Goal: Task Accomplishment & Management: Use online tool/utility

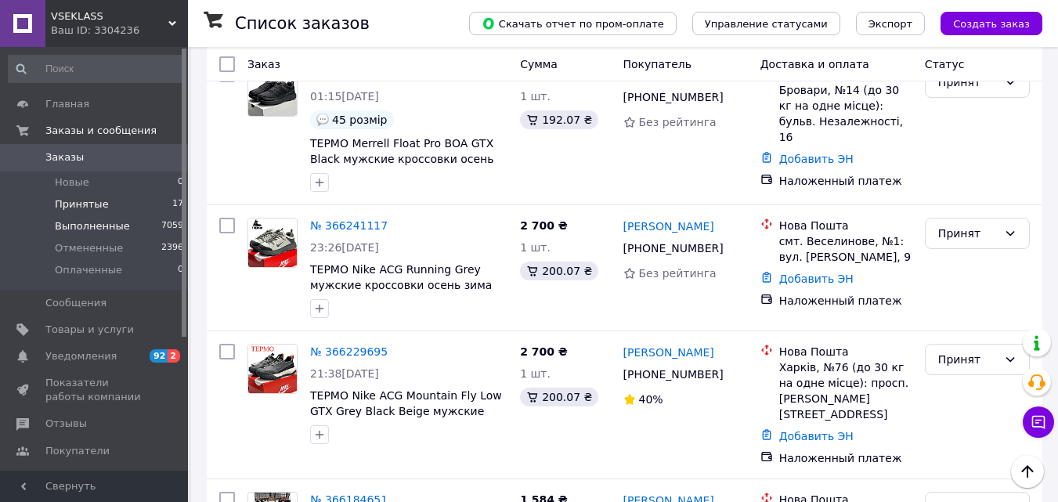
scroll to position [198, 0]
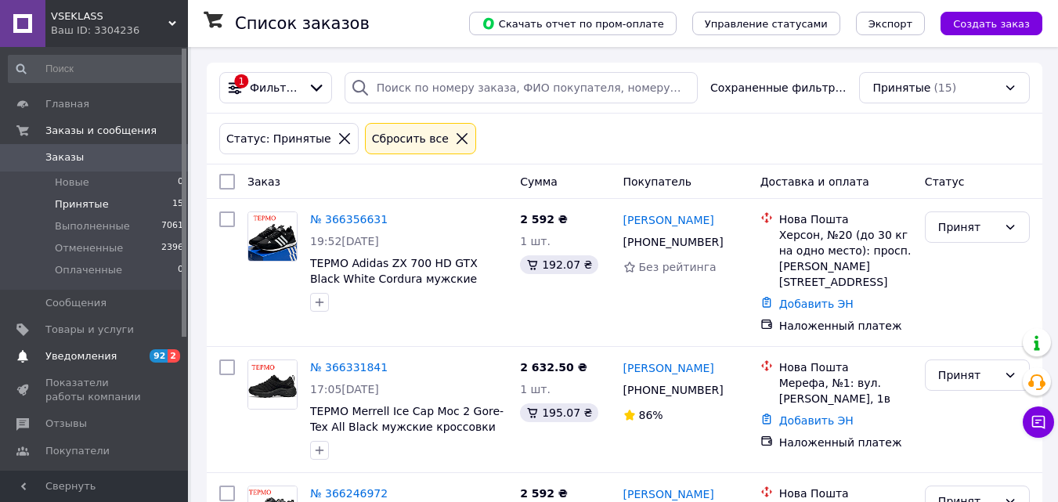
click at [106, 355] on span "Уведомления" at bounding box center [80, 356] width 71 height 14
click at [101, 204] on span "Принятые" at bounding box center [82, 204] width 54 height 14
click at [101, 362] on span "Уведомления" at bounding box center [80, 356] width 71 height 14
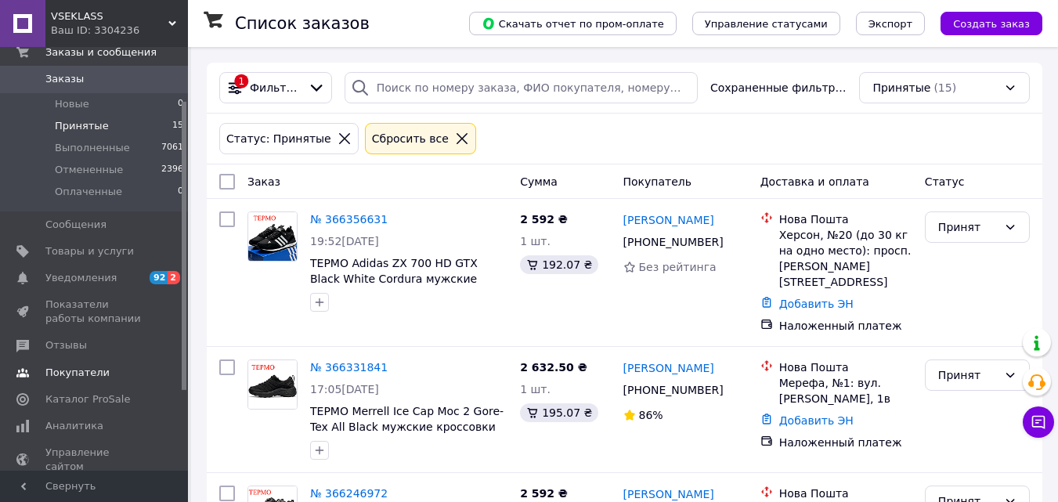
click at [103, 374] on span "Покупатели" at bounding box center [94, 373] width 99 height 14
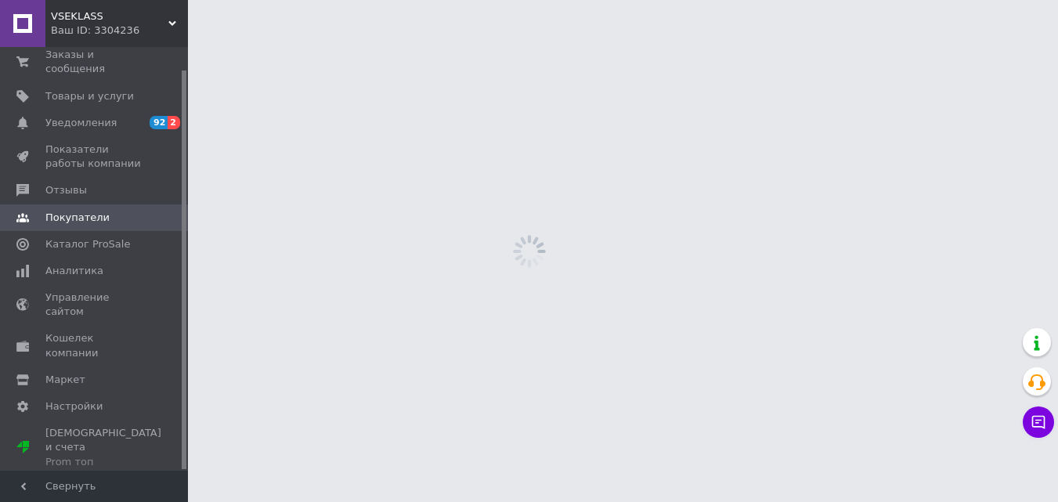
scroll to position [24, 0]
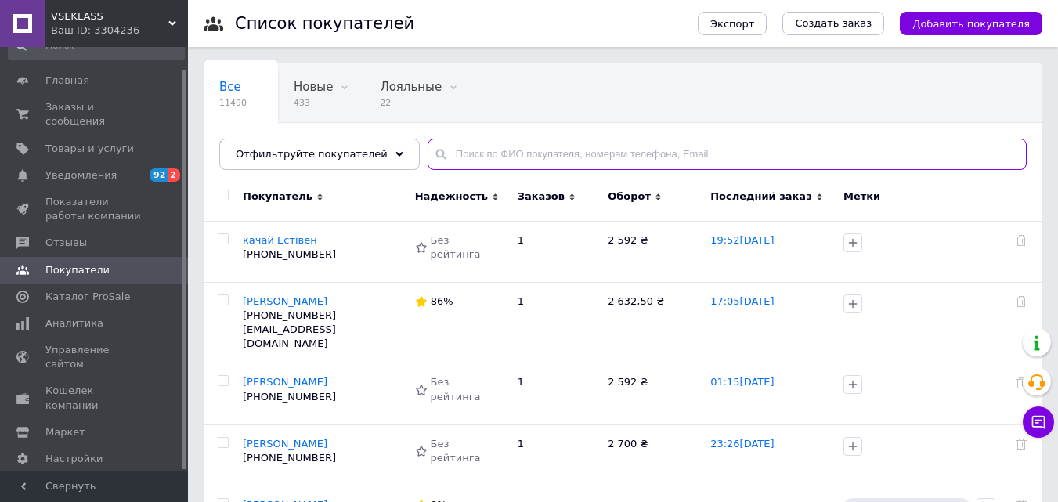
click at [446, 154] on input "text" at bounding box center [727, 154] width 599 height 31
paste input "Цуркан"
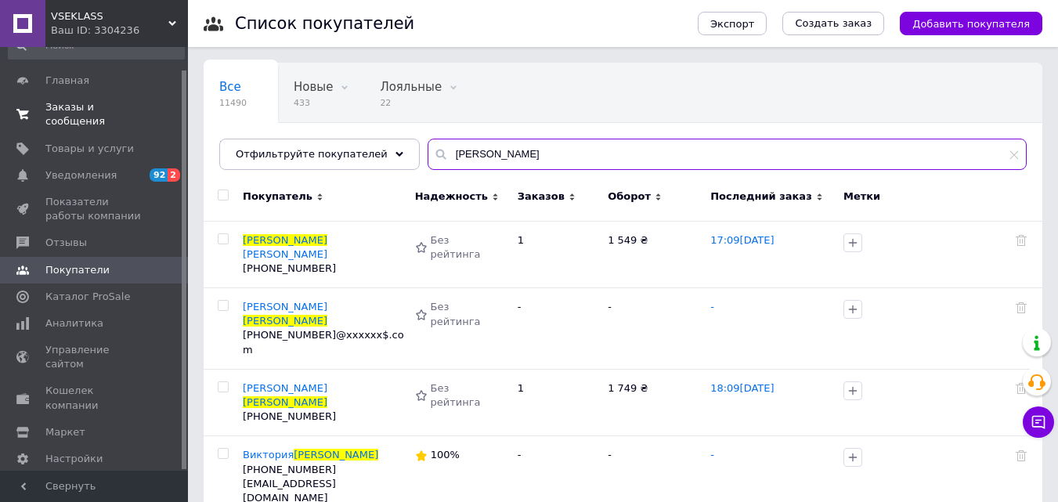
type input "Цуркан"
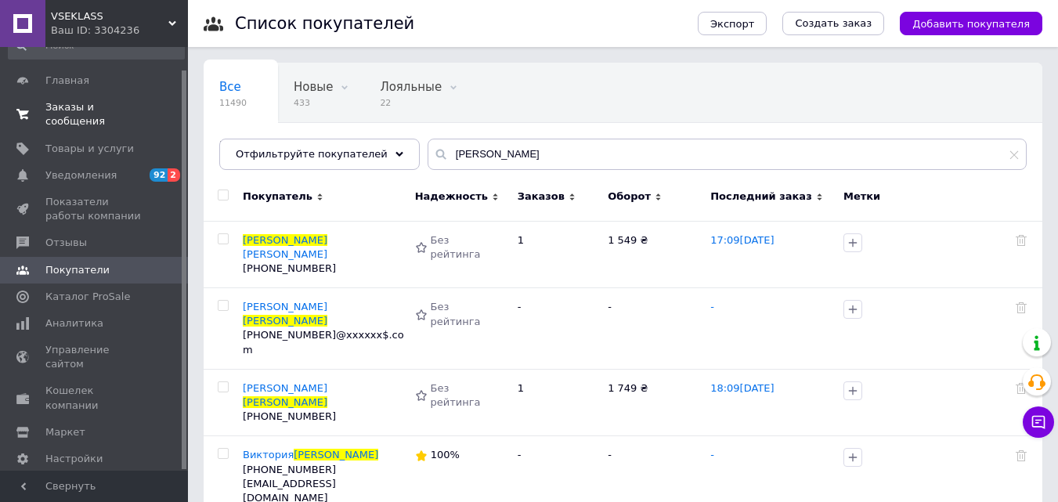
click at [119, 97] on link "Заказы и сообщения 0 0" at bounding box center [96, 114] width 193 height 41
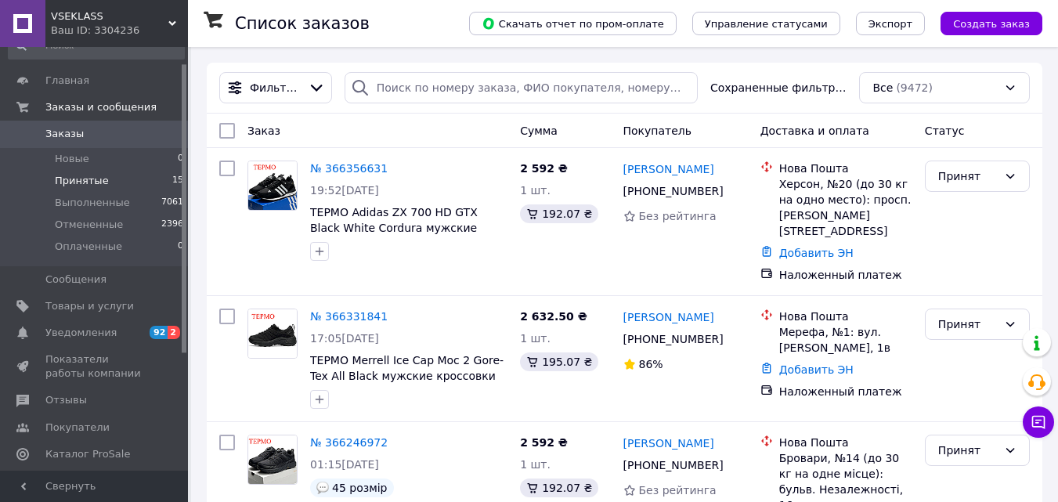
click at [84, 179] on span "Принятые" at bounding box center [82, 181] width 54 height 14
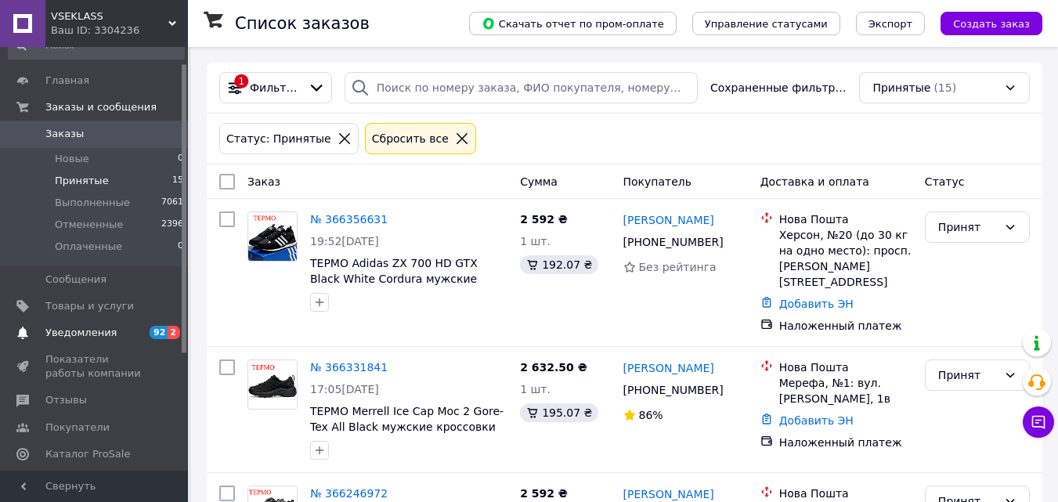
click at [128, 332] on span "Уведомления" at bounding box center [94, 333] width 99 height 14
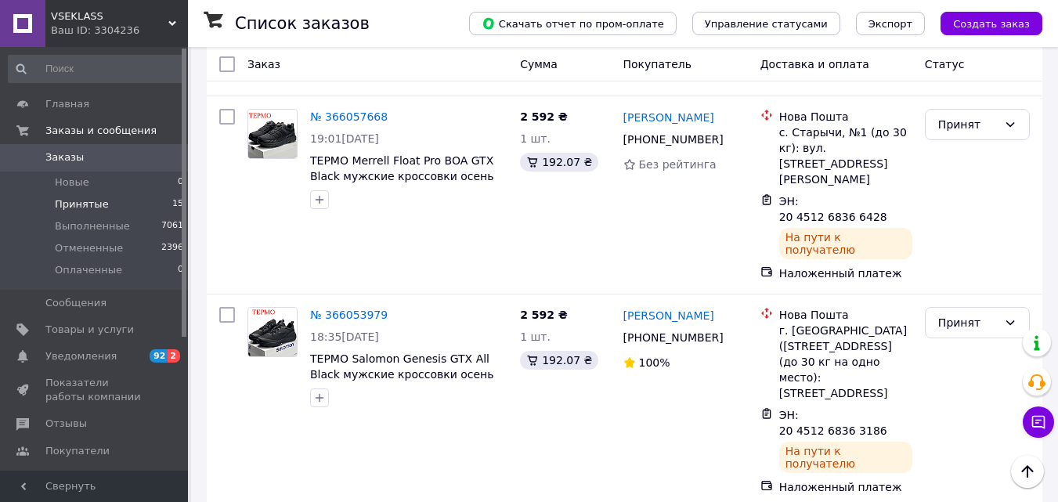
scroll to position [1908, 0]
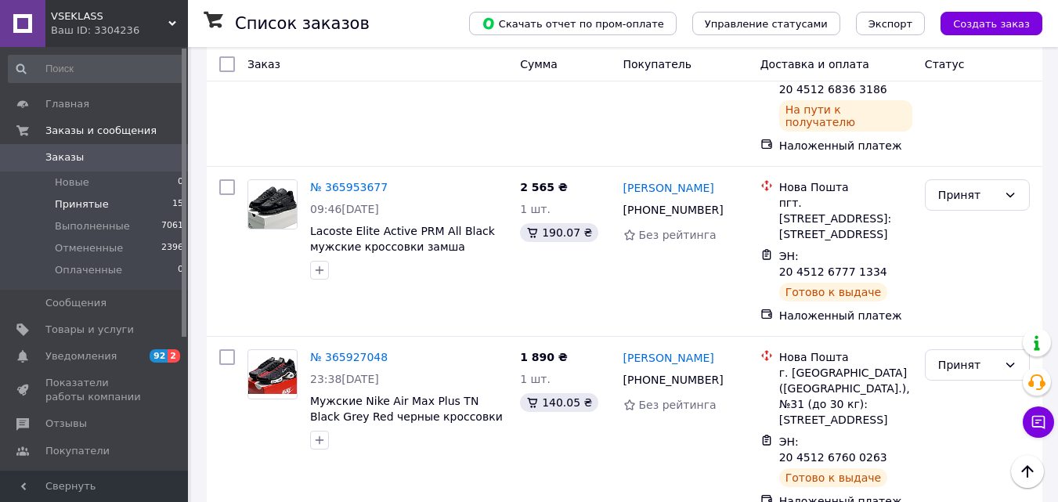
click at [159, 22] on span "VSEKLASS" at bounding box center [110, 16] width 118 height 14
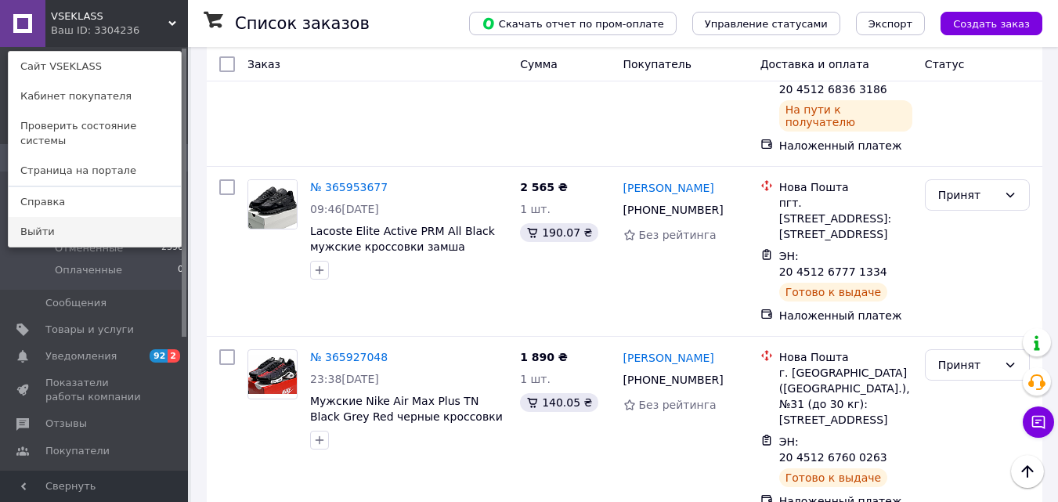
click at [127, 217] on link "Выйти" at bounding box center [95, 232] width 172 height 30
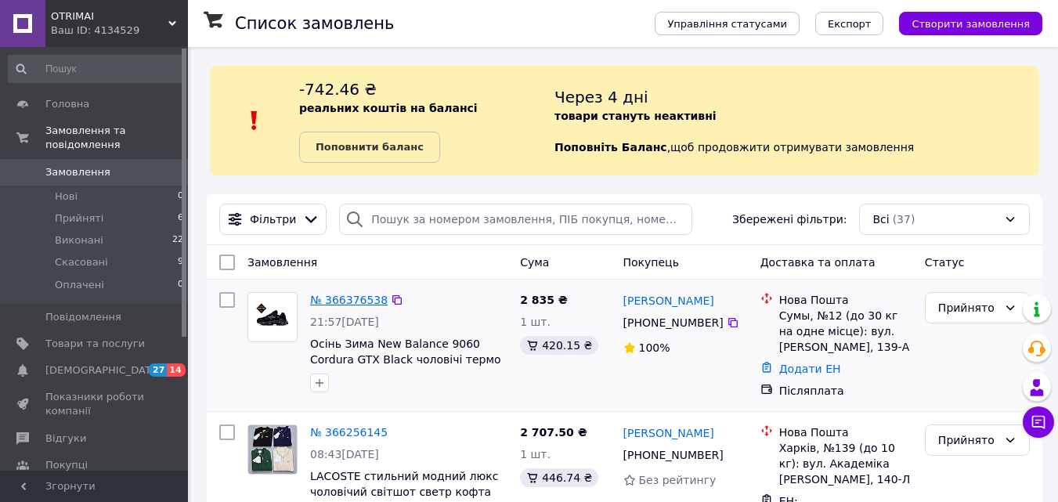
click at [359, 303] on link "№ 366376538" at bounding box center [349, 300] width 78 height 13
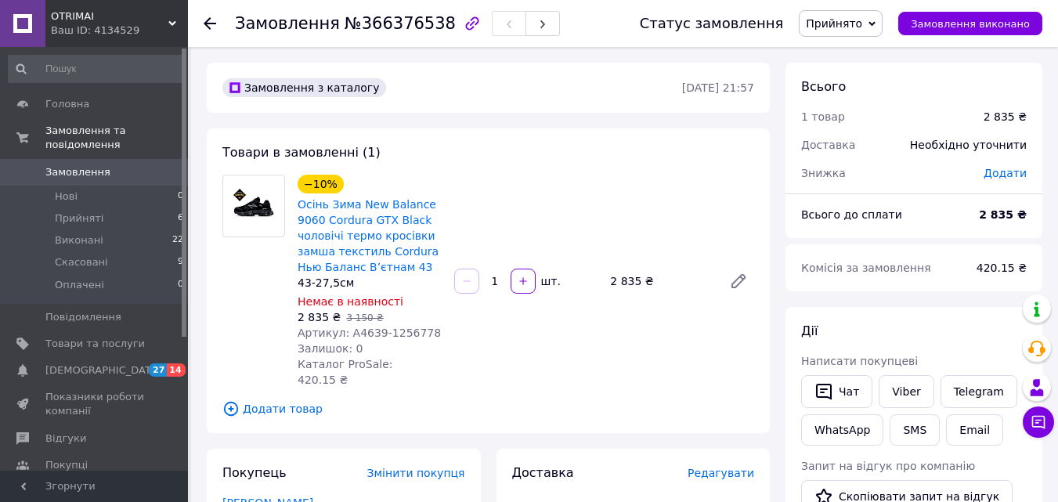
click at [208, 27] on use at bounding box center [210, 23] width 13 height 13
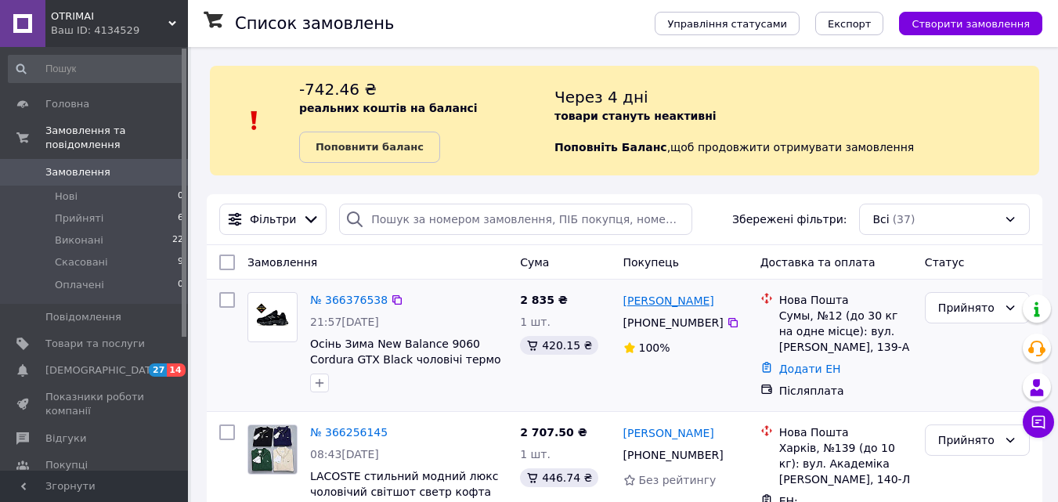
click at [657, 301] on link "Виталий Бондаренко" at bounding box center [669, 301] width 91 height 16
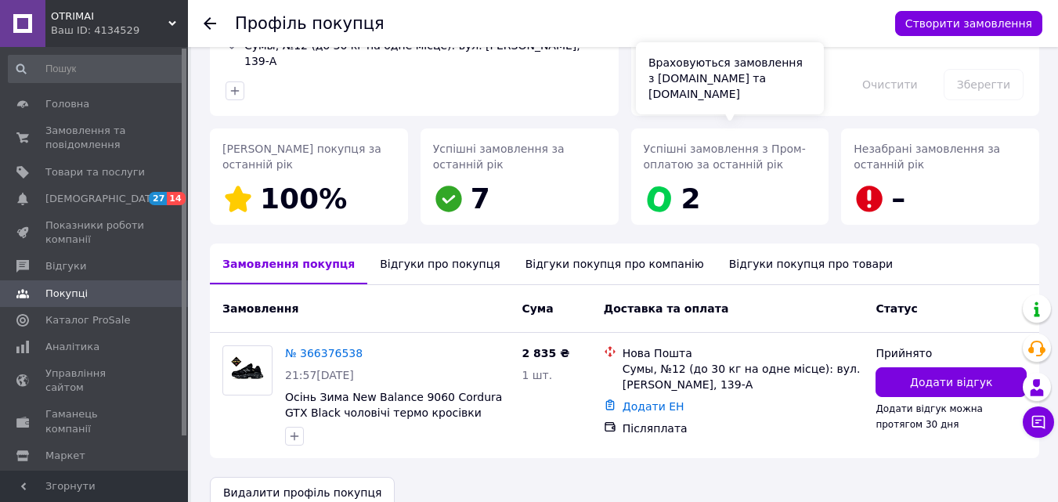
scroll to position [183, 0]
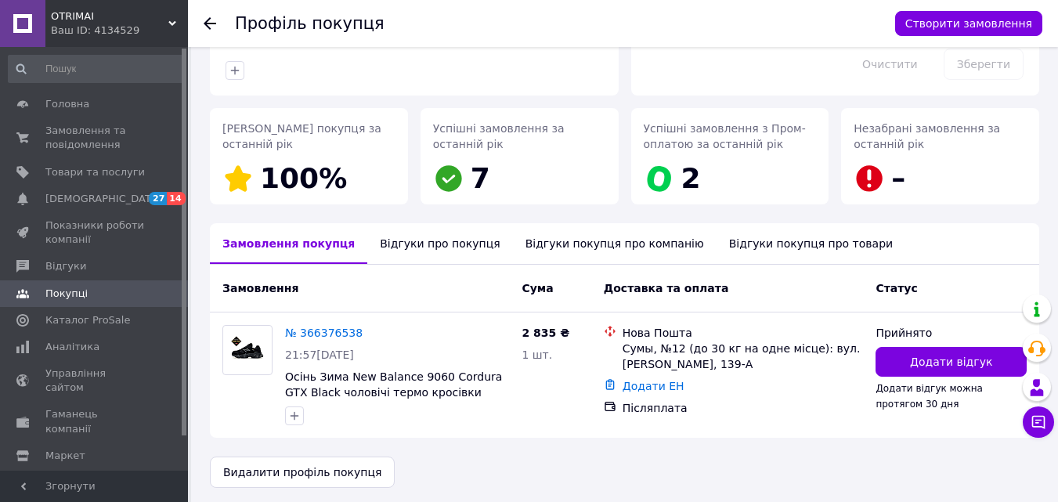
click at [414, 243] on div "Відгуки про покупця" at bounding box center [439, 243] width 145 height 41
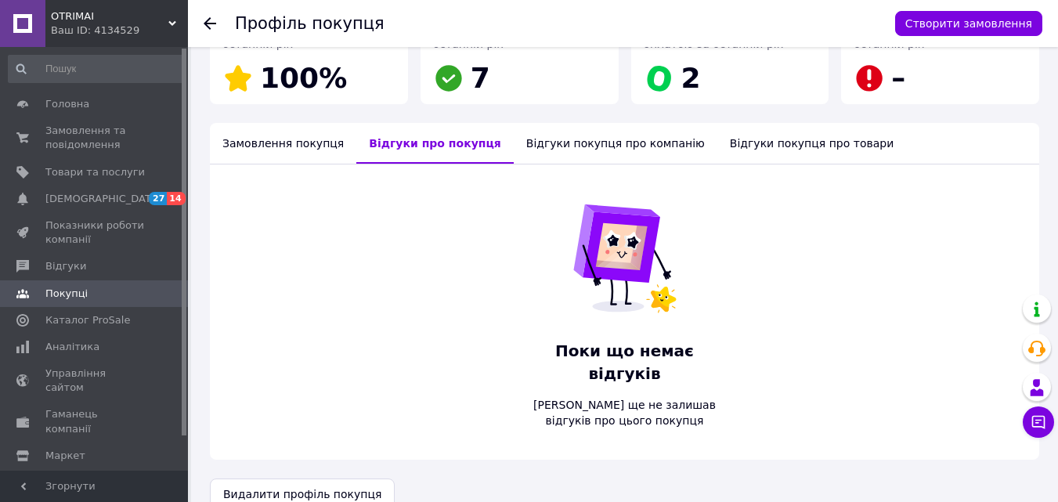
click at [288, 143] on div "Замовлення покупця" at bounding box center [283, 143] width 146 height 41
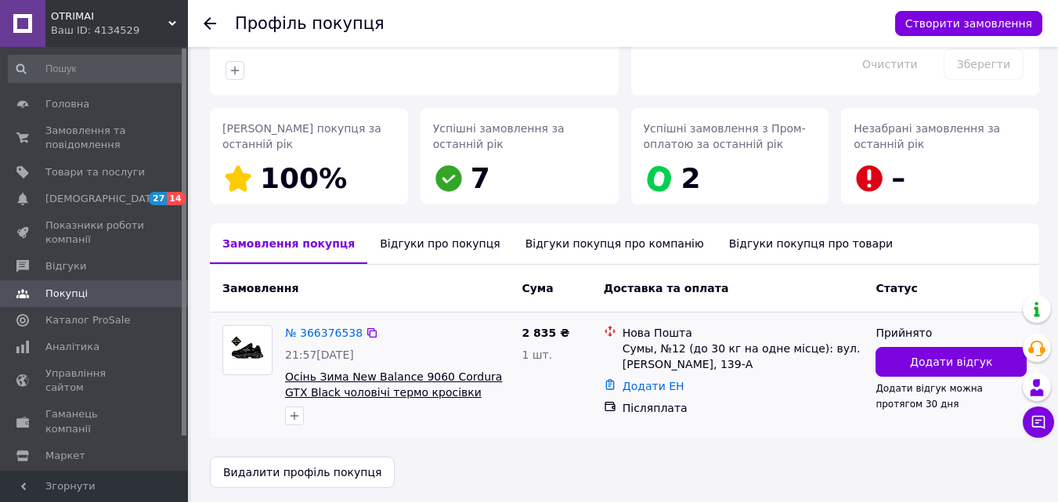
click at [322, 384] on span "Осінь Зима New Balance 9060 Cordura GTX Black чоловічі термо кросівки замша тек…" at bounding box center [393, 401] width 217 height 60
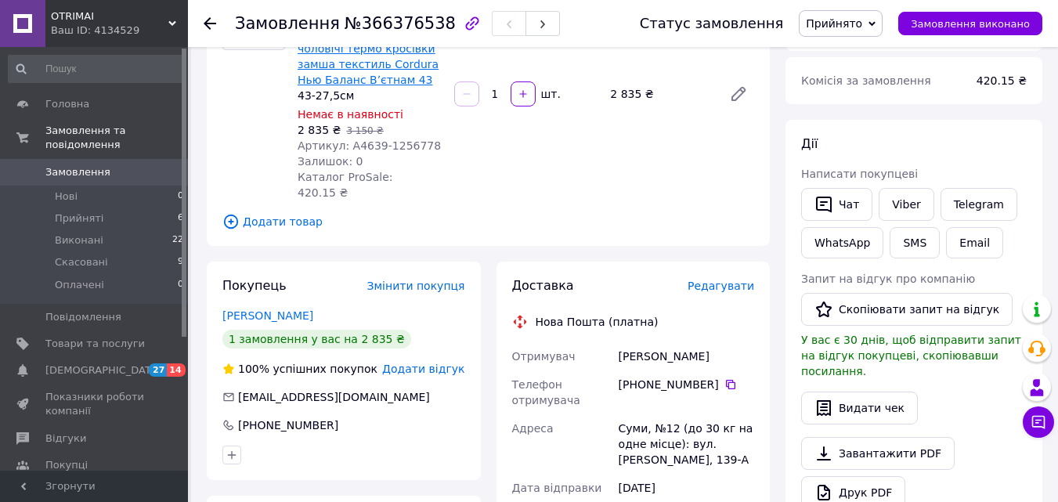
scroll to position [62, 0]
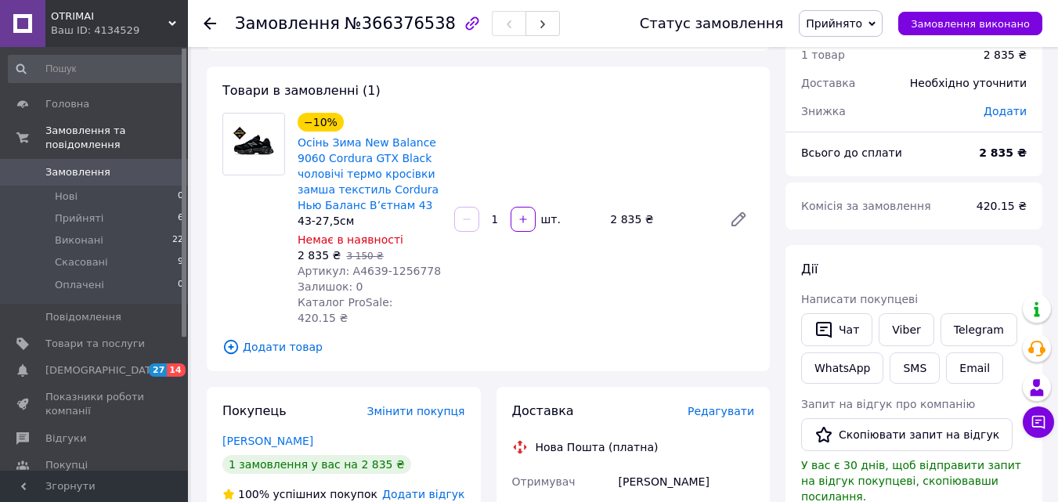
click at [213, 20] on icon at bounding box center [210, 23] width 13 height 13
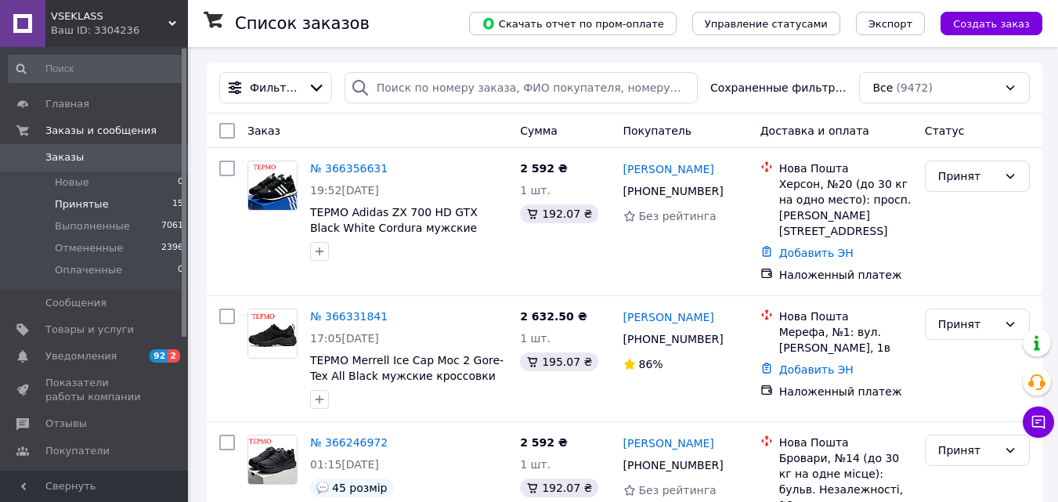
click at [115, 201] on li "Принятые 15" at bounding box center [96, 205] width 193 height 22
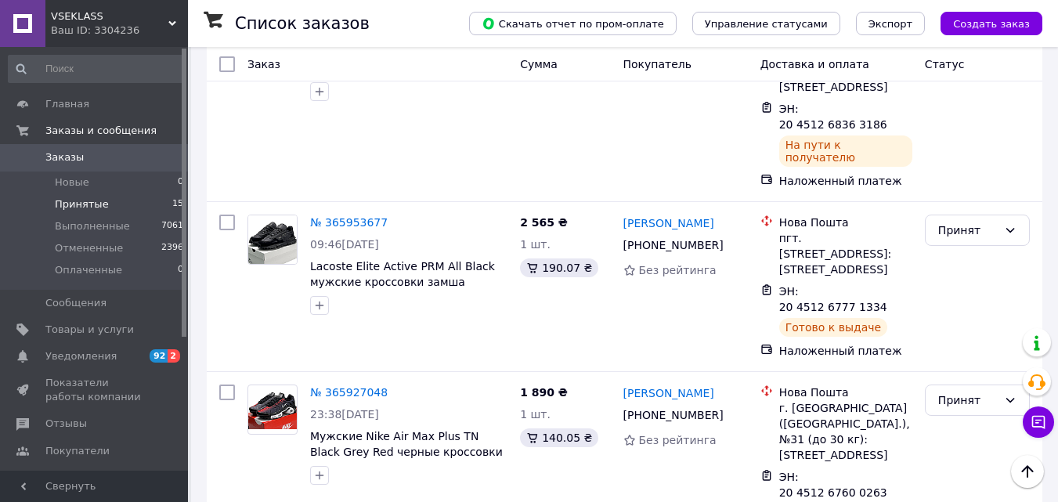
scroll to position [1908, 0]
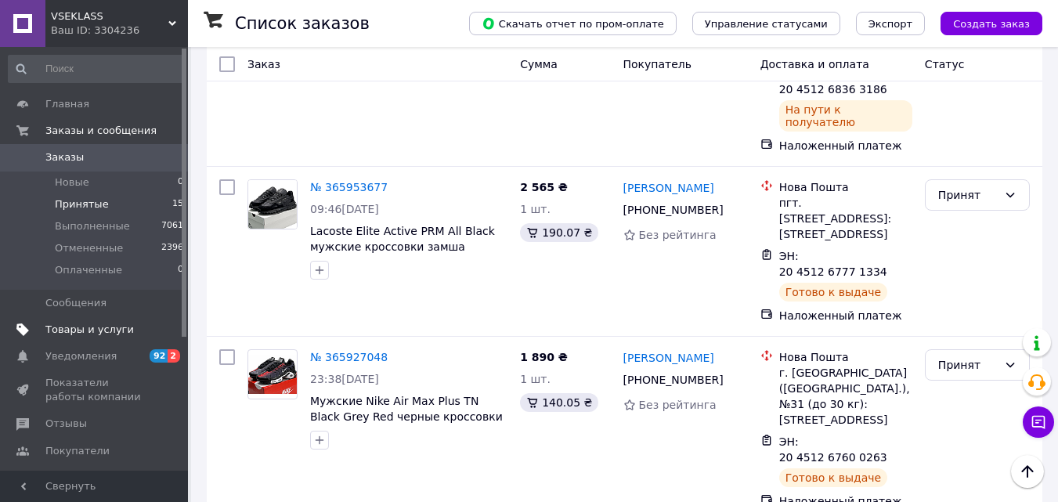
click at [89, 324] on span "Товары и услуги" at bounding box center [89, 330] width 89 height 14
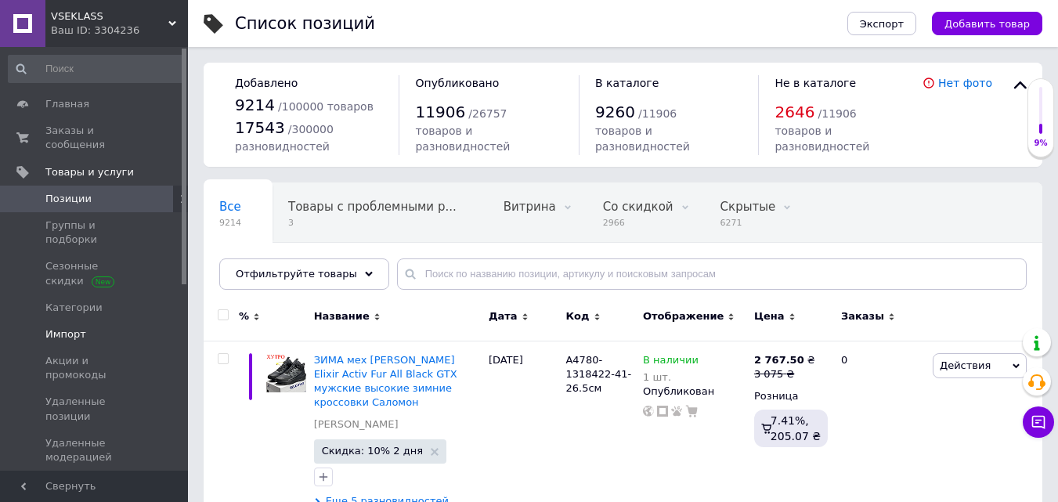
click at [74, 327] on span "Импорт" at bounding box center [65, 334] width 41 height 14
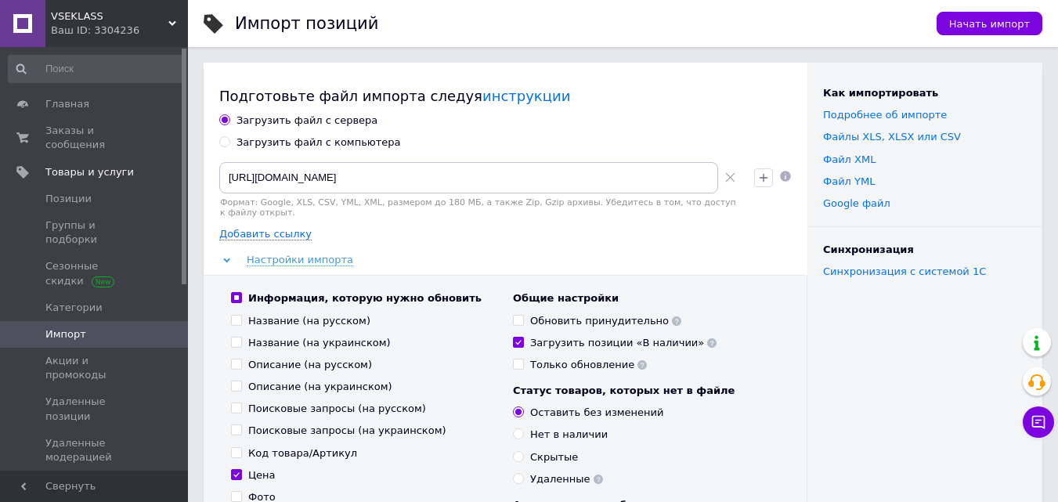
click at [725, 176] on icon at bounding box center [730, 177] width 10 height 10
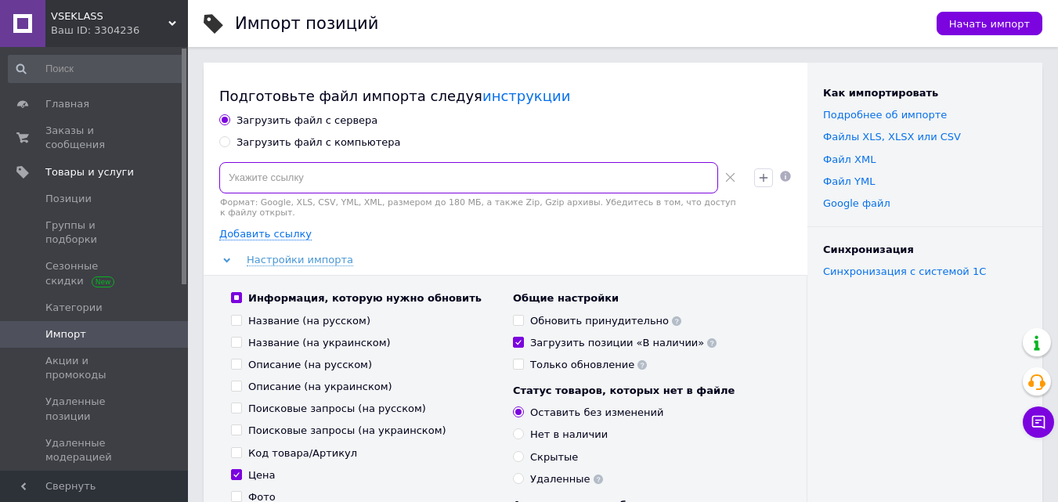
click at [222, 175] on input at bounding box center [468, 177] width 499 height 31
paste input "https://backend.mydrop.com.ua/vendor/api/export/products/prom/yml?public_api_ke…"
type input "https://backend.mydrop.com.ua/vendor/api/export/products/prom/yml?public_api_ke…"
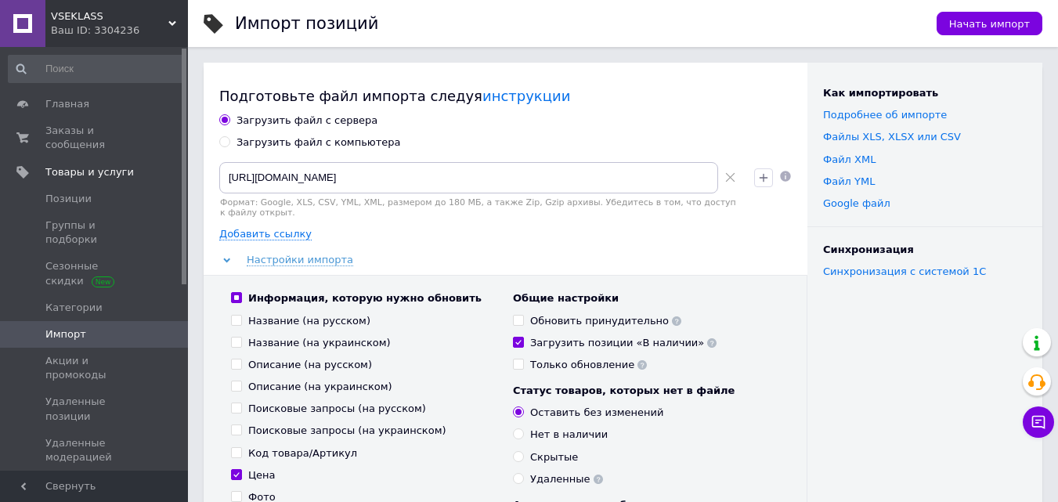
click at [432, 238] on div "Загрузить файл с сервера Загрузить файл с компьютера https://backend.mydrop.com…" at bounding box center [505, 421] width 573 height 615
click at [523, 315] on input "Обновить принудительно" at bounding box center [518, 320] width 10 height 10
checkbox input "true"
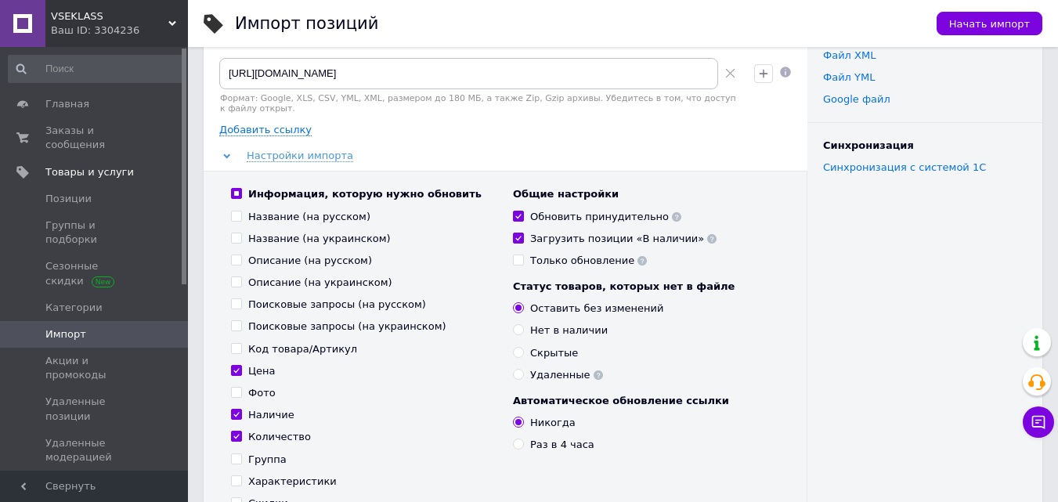
scroll to position [313, 0]
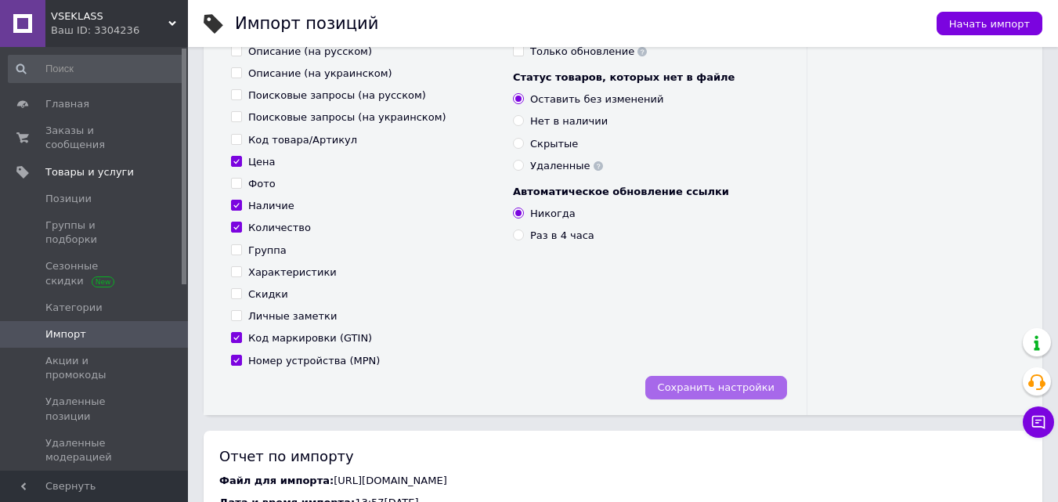
click at [726, 382] on span "Сохранить настройки" at bounding box center [716, 388] width 117 height 12
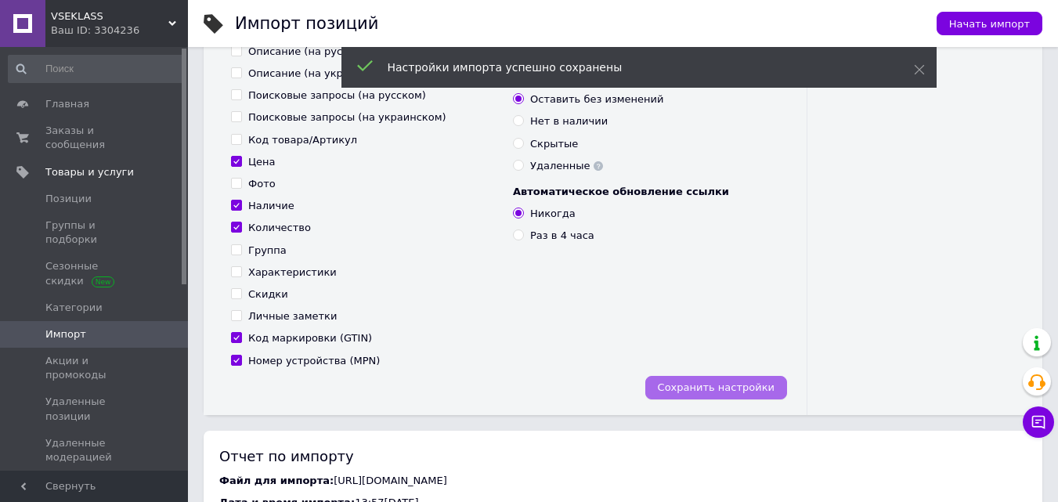
scroll to position [0, 0]
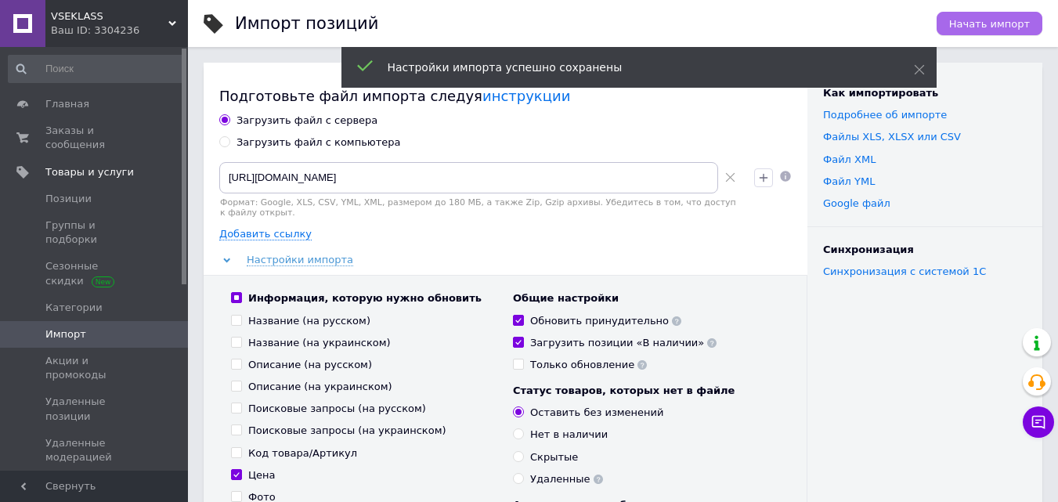
click at [1004, 22] on span "Начать импорт" at bounding box center [989, 24] width 81 height 12
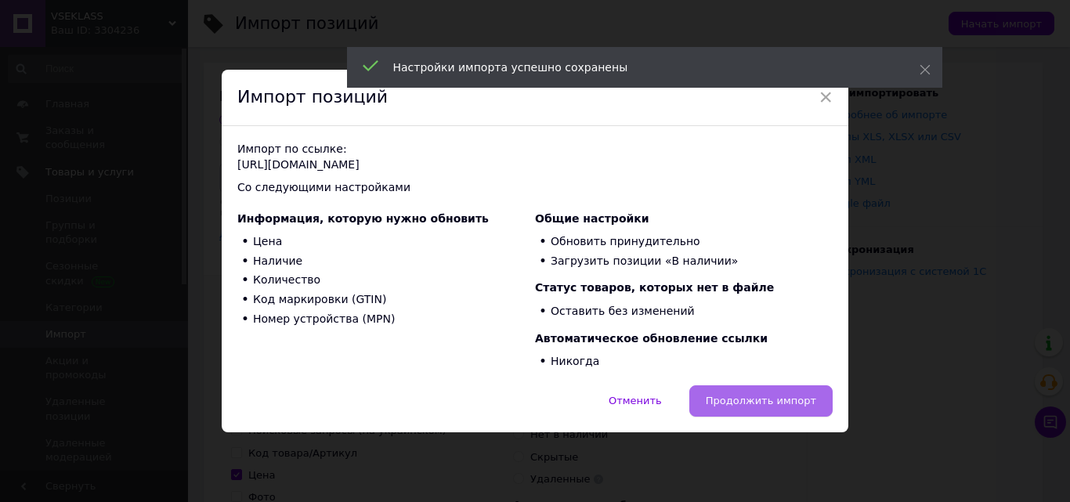
click at [751, 400] on span "Продолжить импорт" at bounding box center [761, 401] width 110 height 12
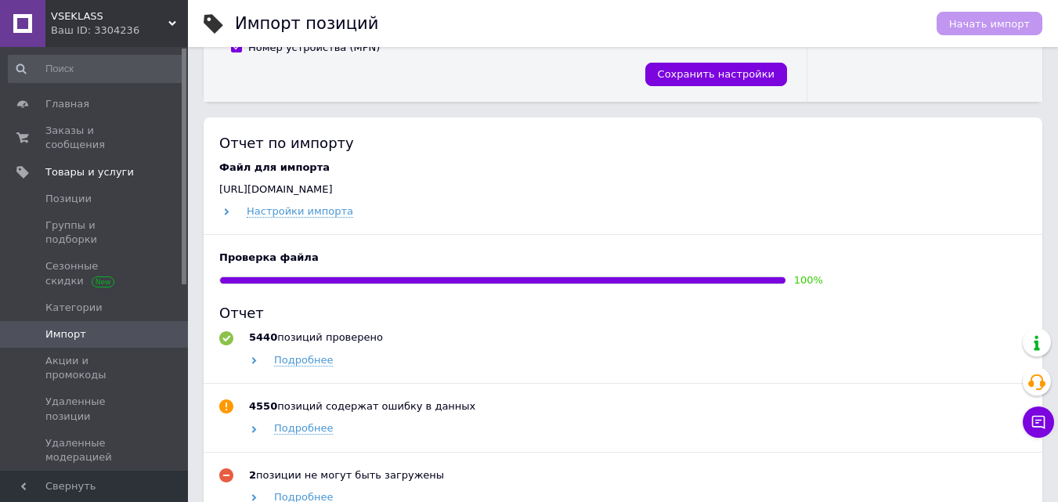
scroll to position [940, 0]
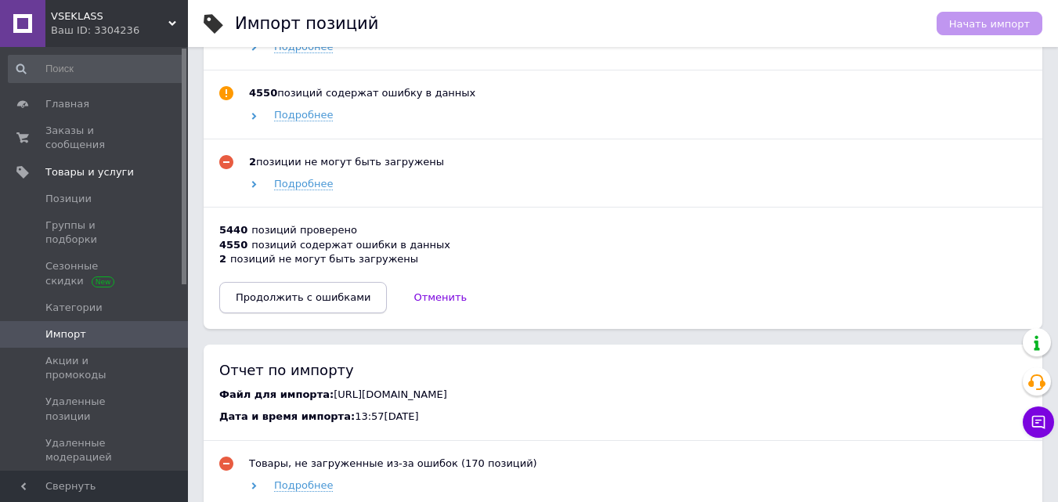
click at [326, 303] on span "Продолжить с ошибками" at bounding box center [303, 297] width 135 height 12
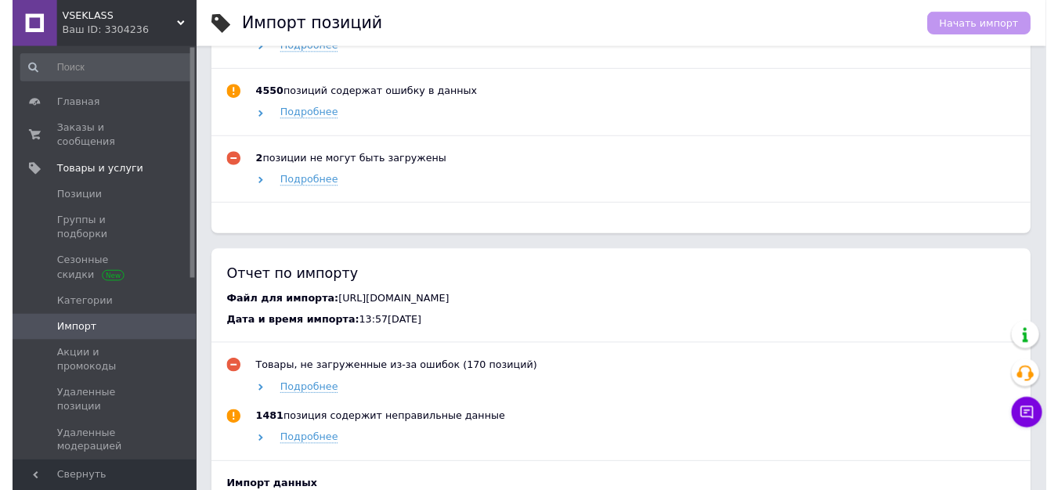
scroll to position [548, 0]
